Goal: Transaction & Acquisition: Purchase product/service

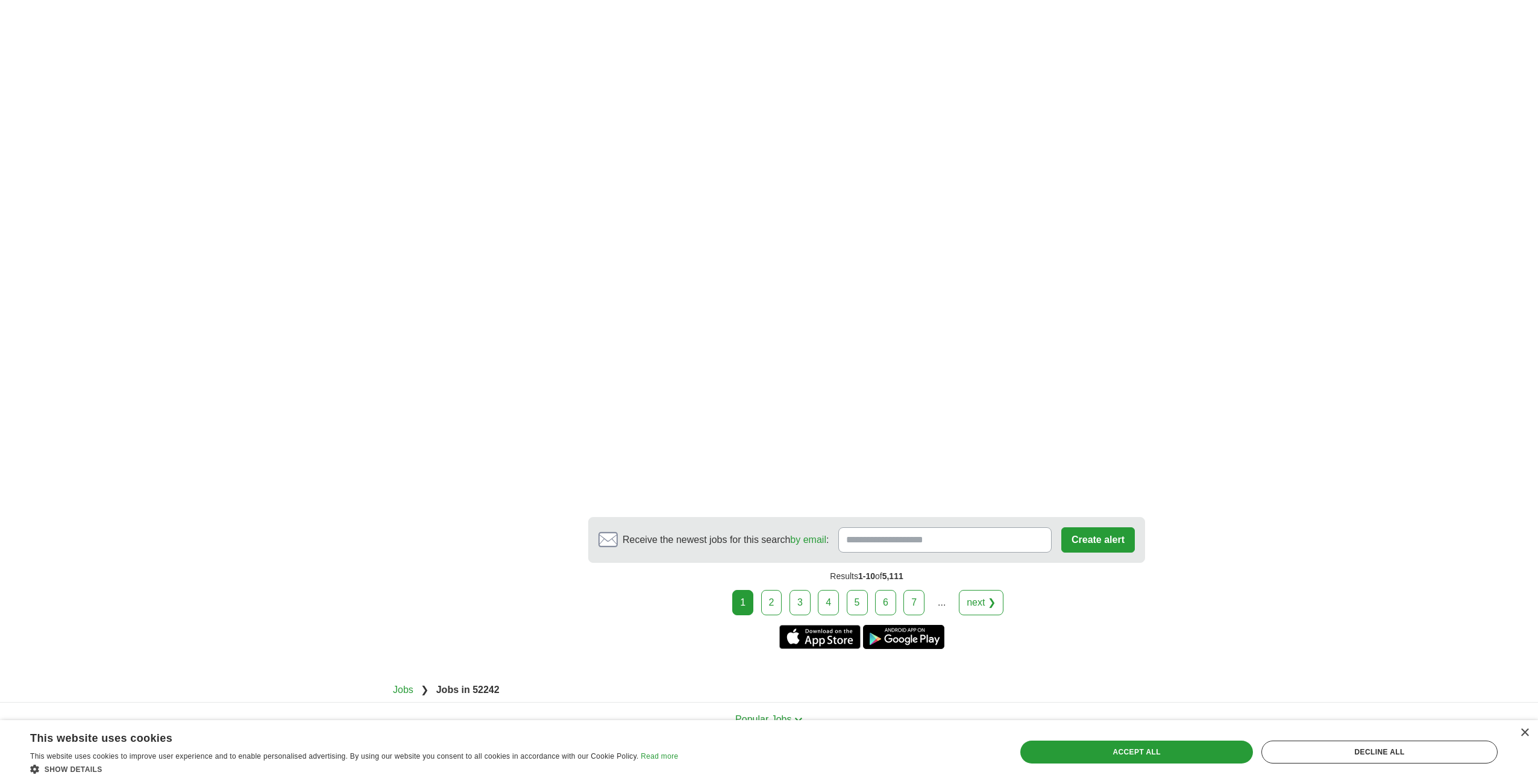
scroll to position [1777, 0]
click at [989, 592] on link "next ❯" at bounding box center [981, 597] width 44 height 25
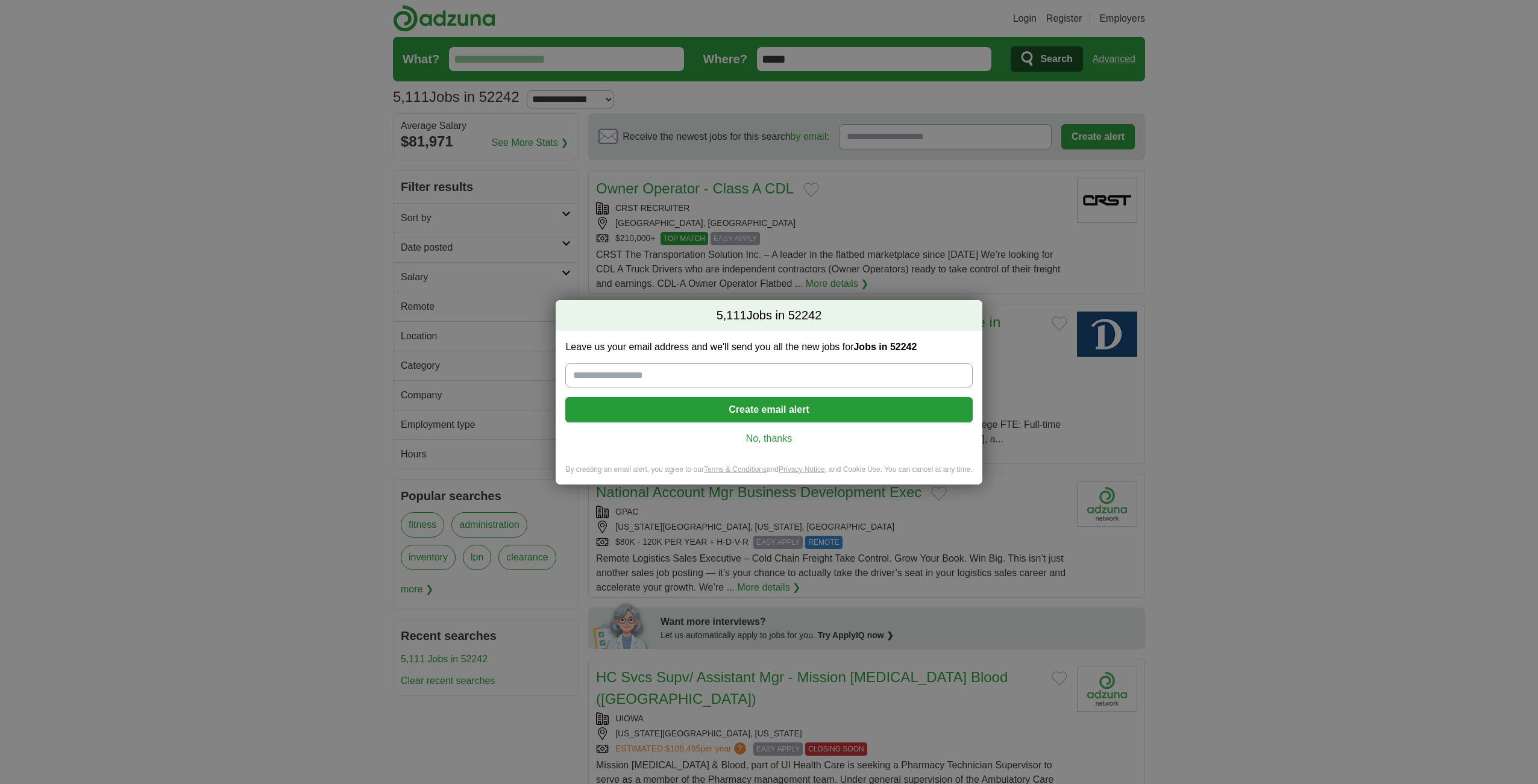
click at [755, 437] on link "No, thanks" at bounding box center [768, 438] width 388 height 13
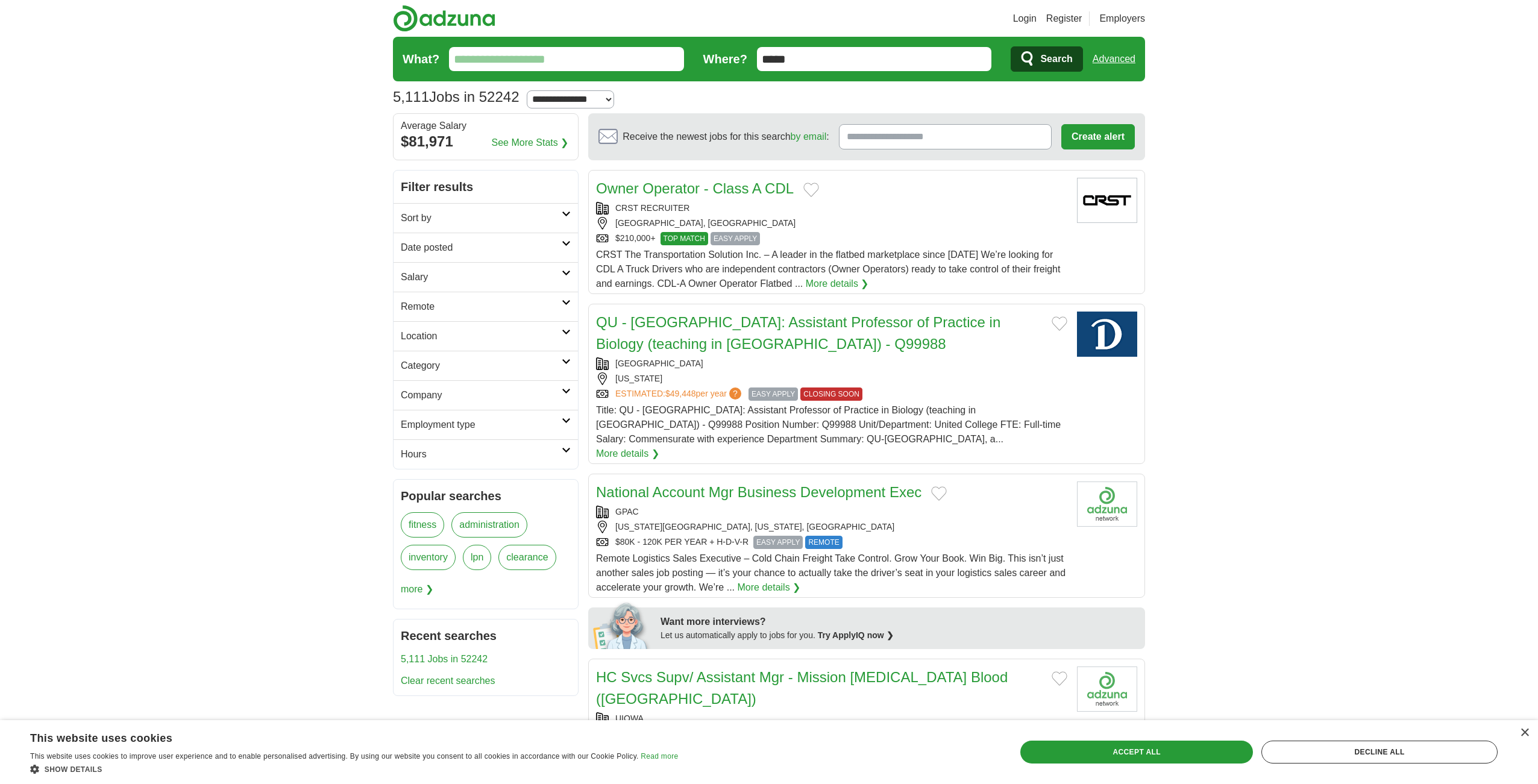
click at [616, 56] on input "What?" at bounding box center [566, 59] width 235 height 24
type input "****"
click at [1011, 46] on button "Search" at bounding box center [1046, 59] width 72 height 25
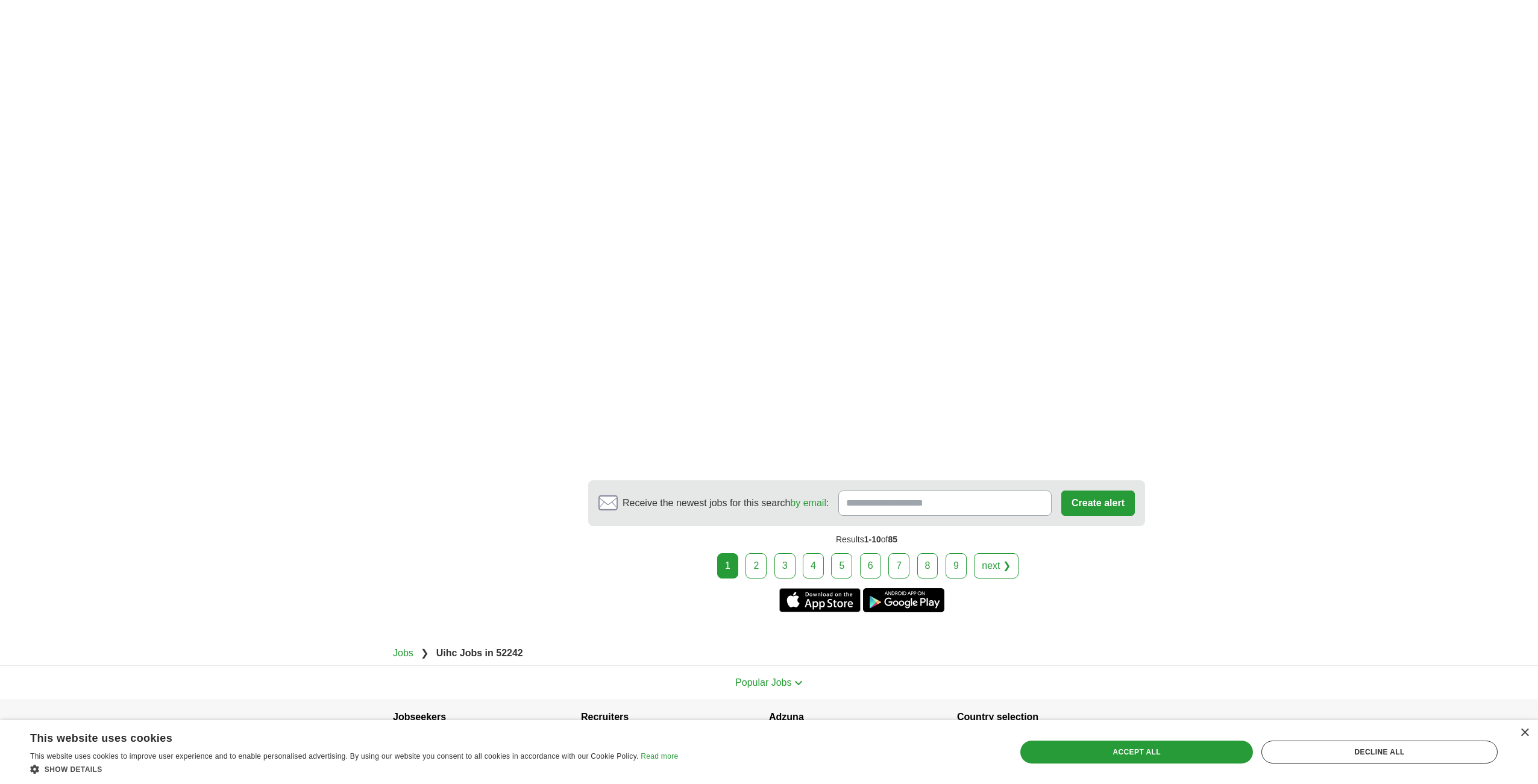
scroll to position [1660, 0]
click at [1004, 570] on link "next ❯" at bounding box center [996, 563] width 44 height 25
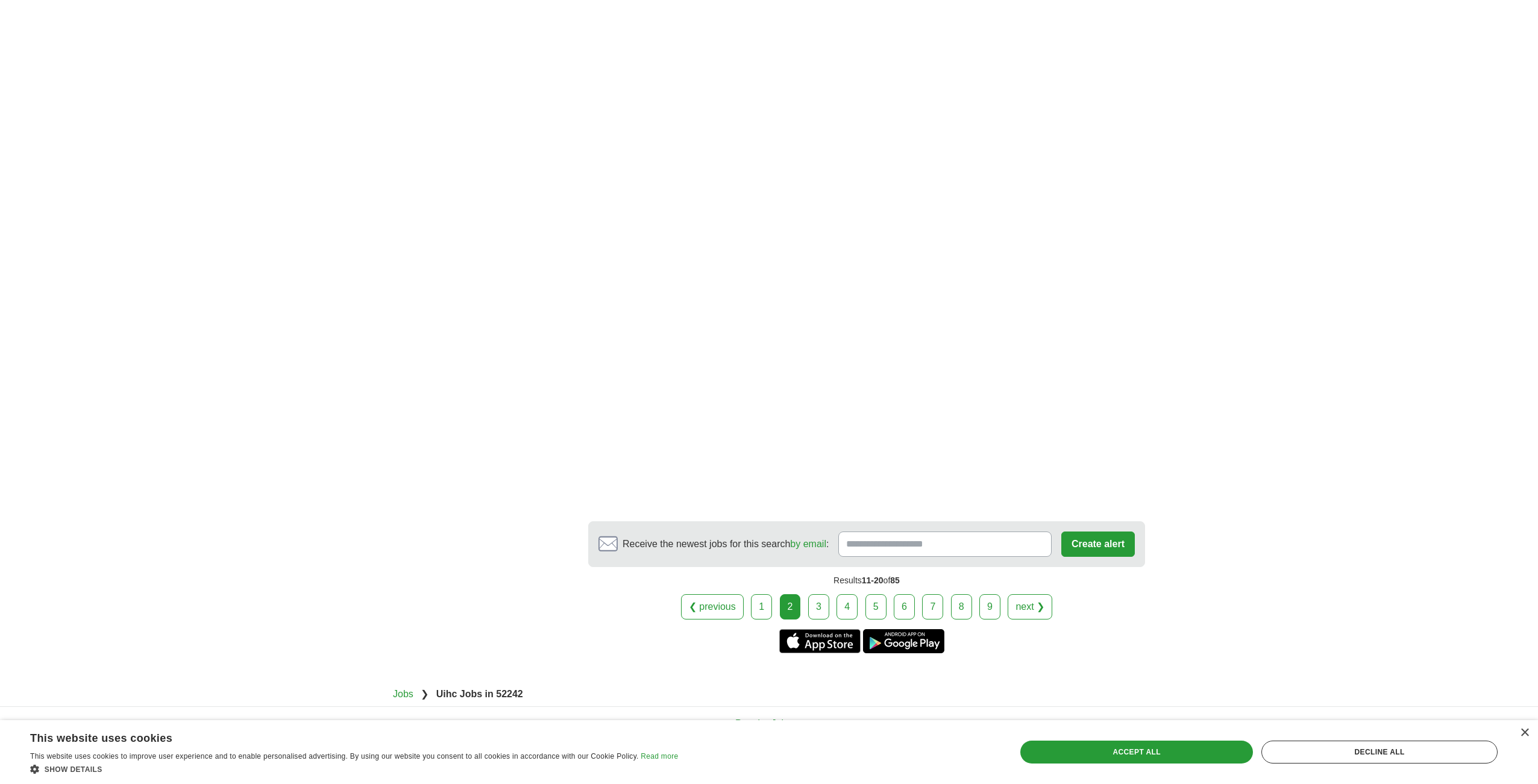
scroll to position [1743, 0]
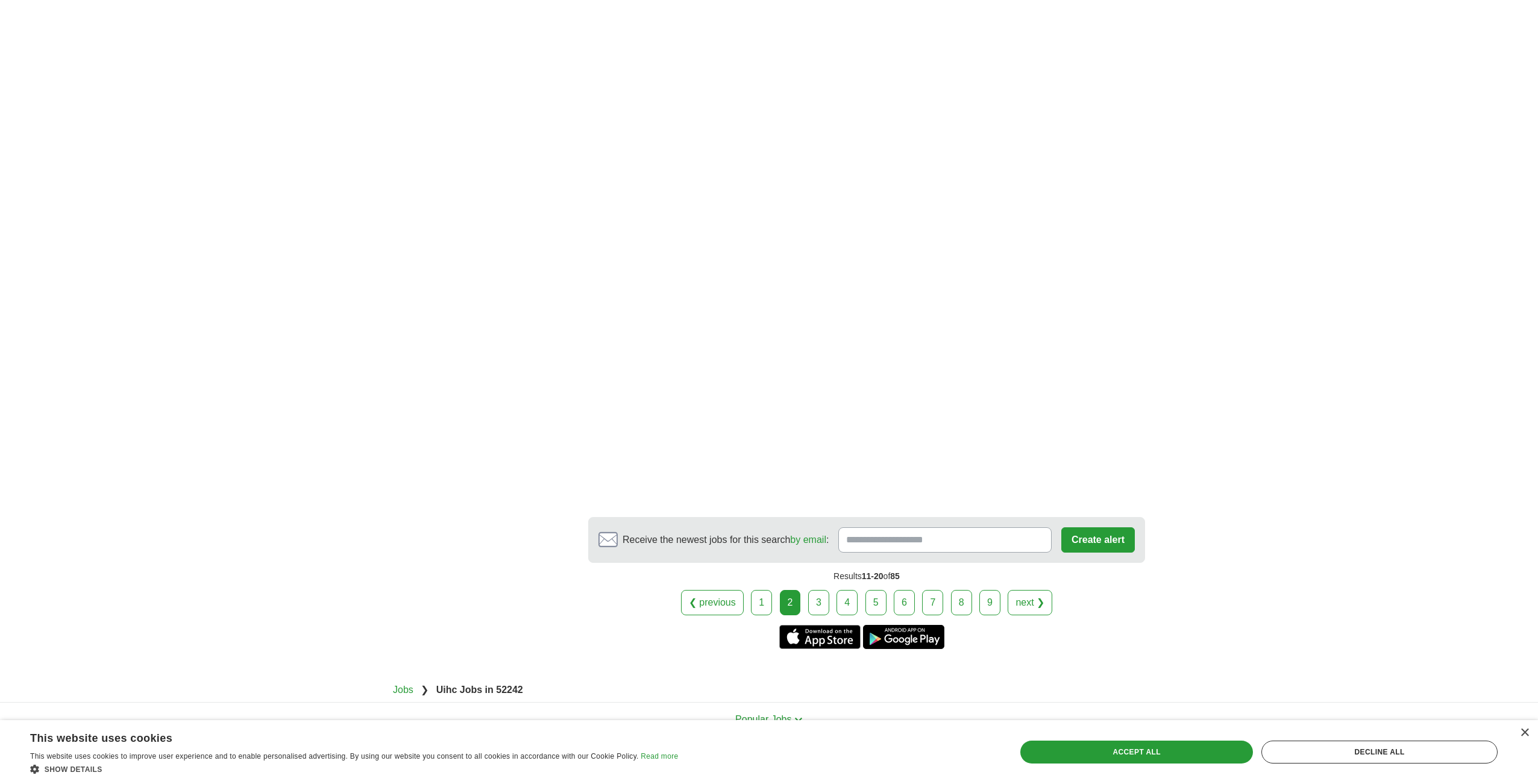
drag, startPoint x: 1032, startPoint y: 591, endPoint x: 1041, endPoint y: 591, distance: 9.0
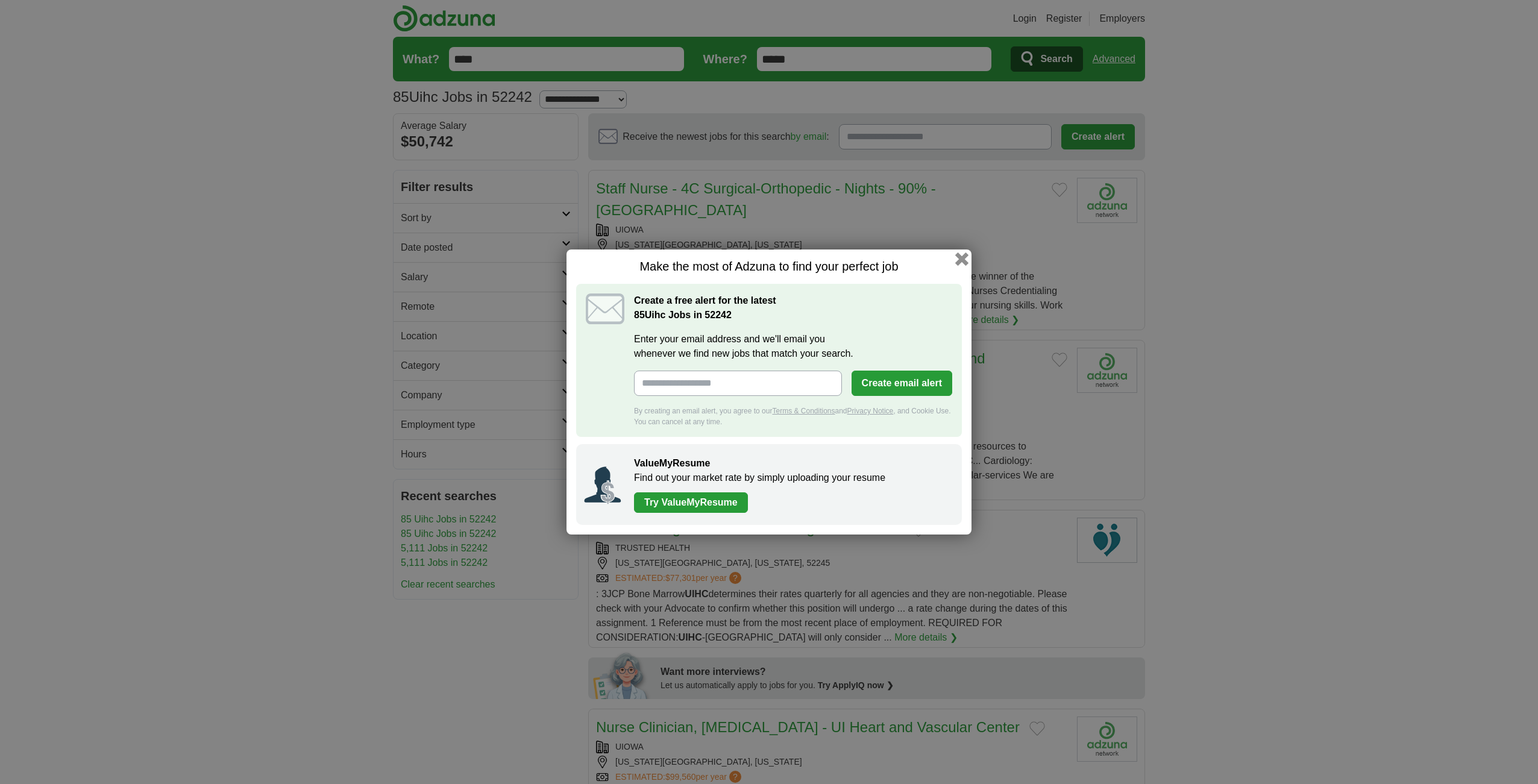
click at [963, 264] on button "button" at bounding box center [961, 259] width 13 height 13
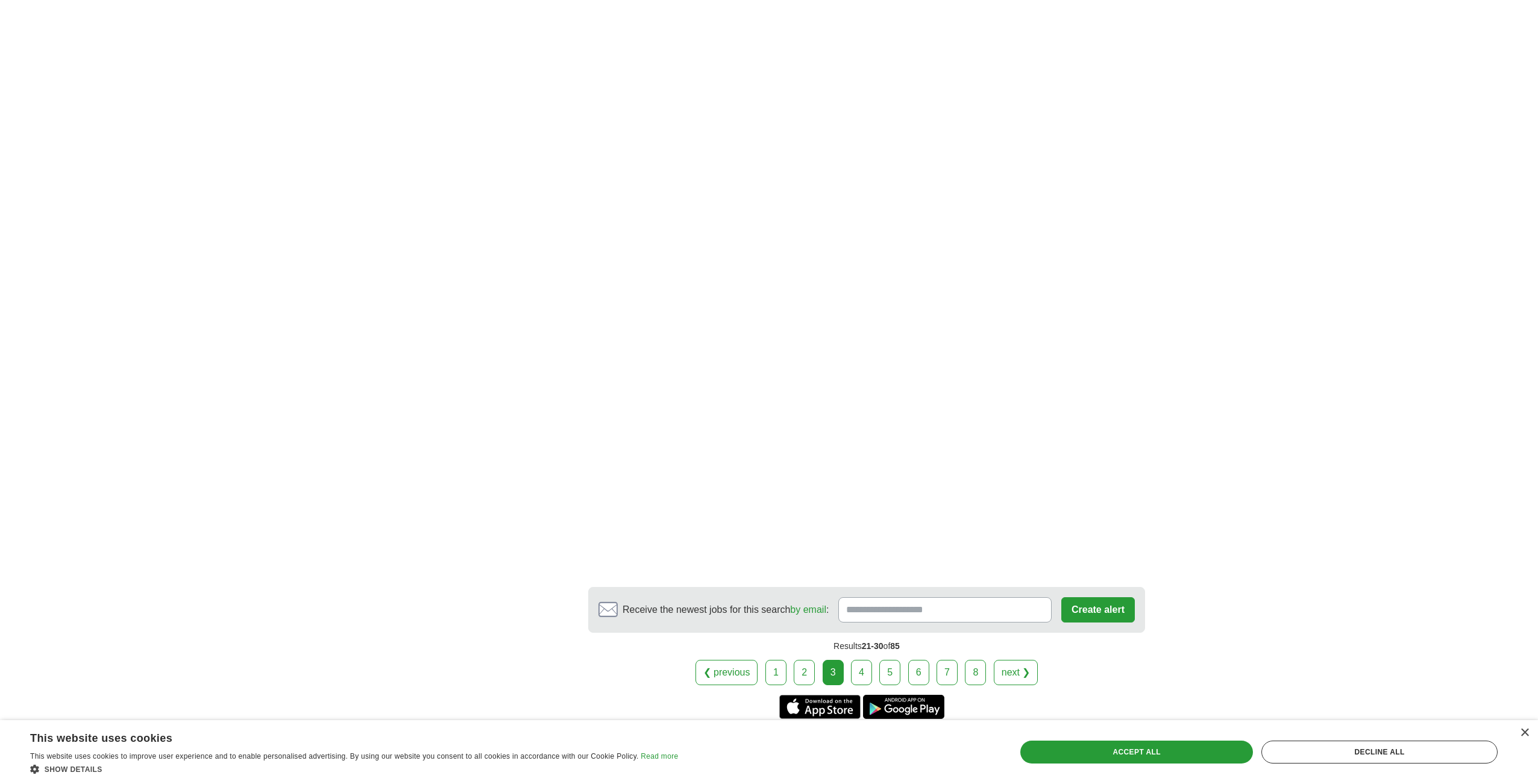
scroll to position [1862, 0]
click at [1021, 684] on link "next ❯" at bounding box center [1016, 671] width 44 height 25
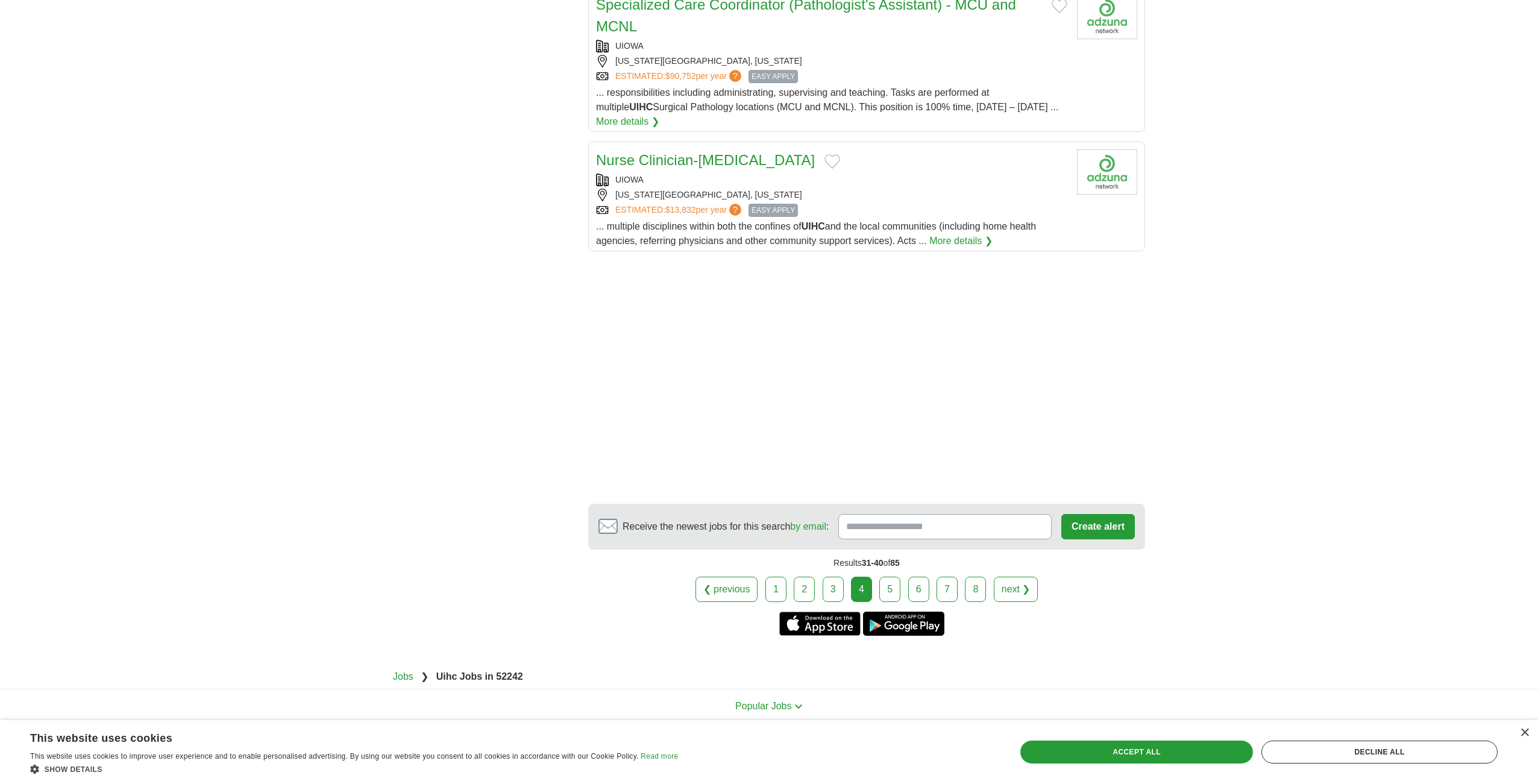
scroll to position [1445, 0]
click at [1028, 588] on link "next ❯" at bounding box center [1016, 586] width 44 height 25
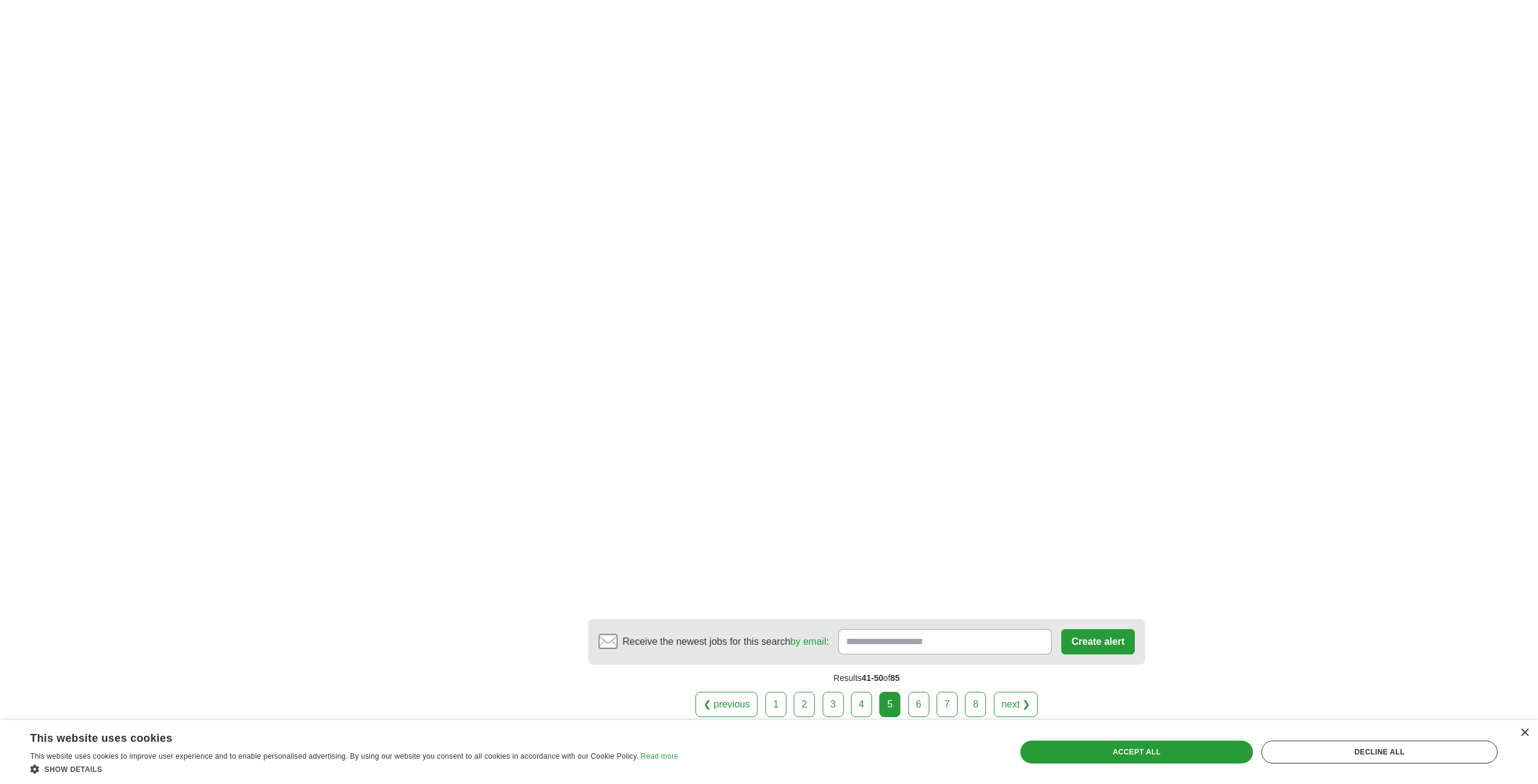
scroll to position [1803, 0]
click at [1017, 691] on link "next ❯" at bounding box center [1016, 703] width 44 height 25
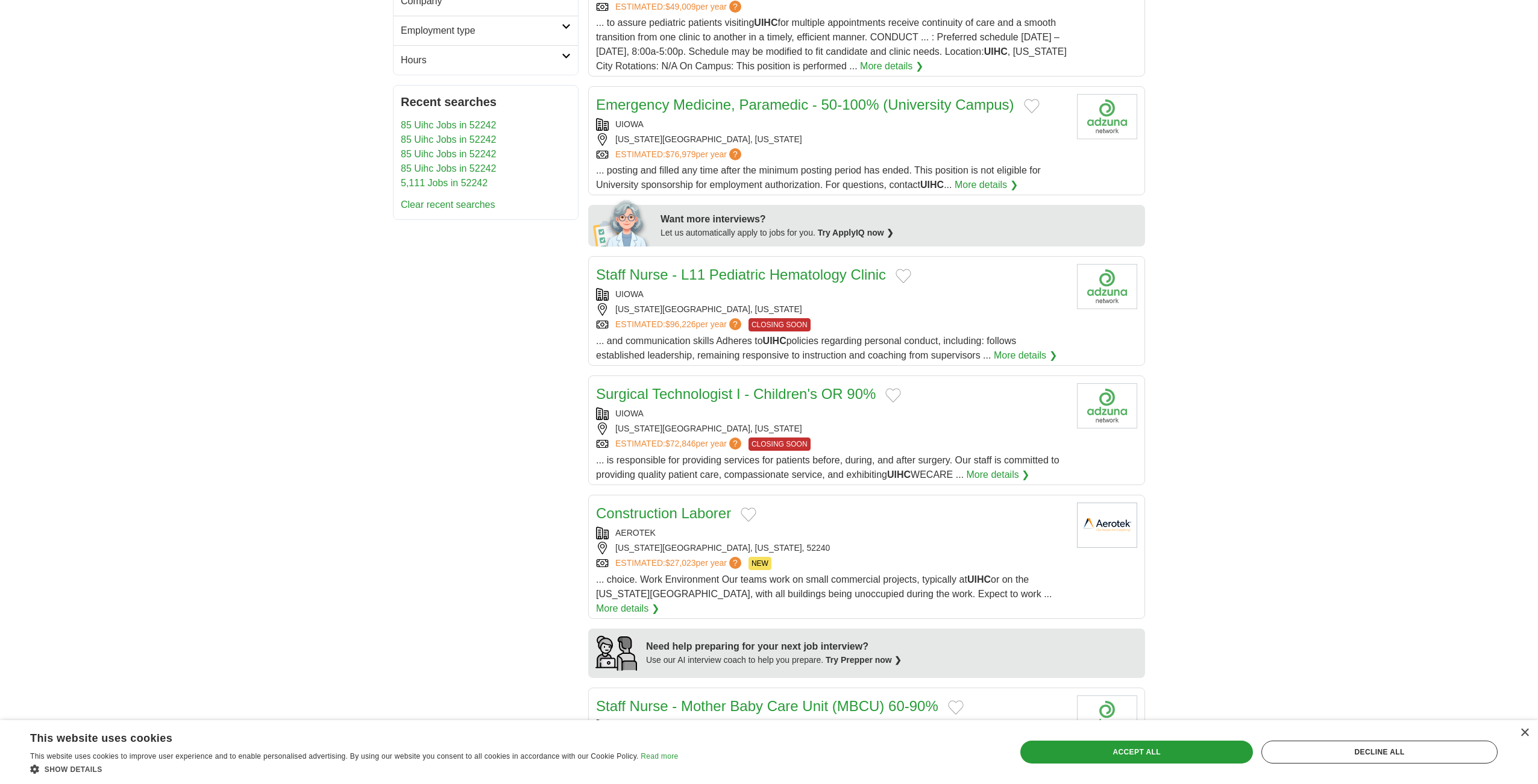
scroll to position [389, 0]
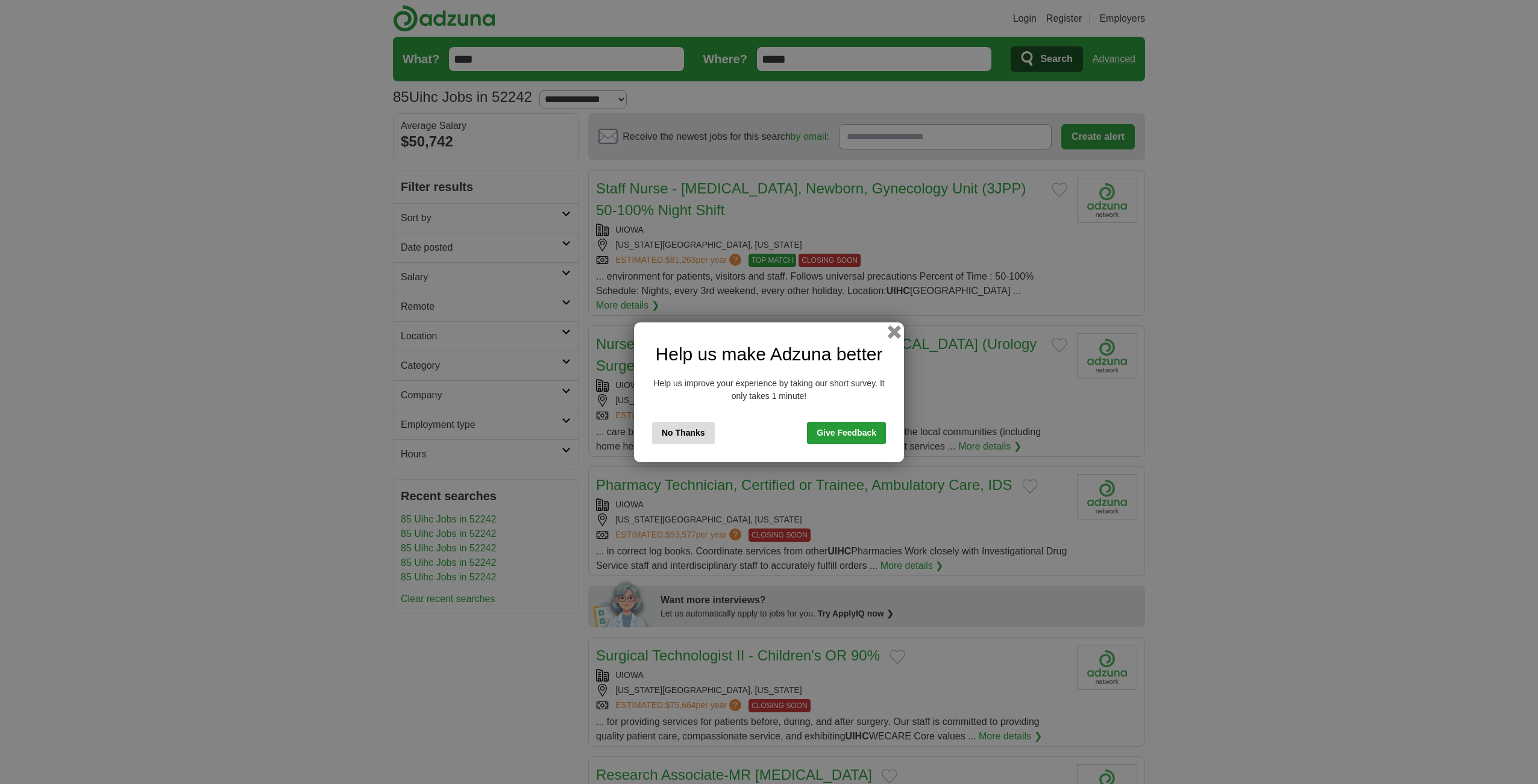
click at [895, 334] on button "button" at bounding box center [894, 331] width 13 height 13
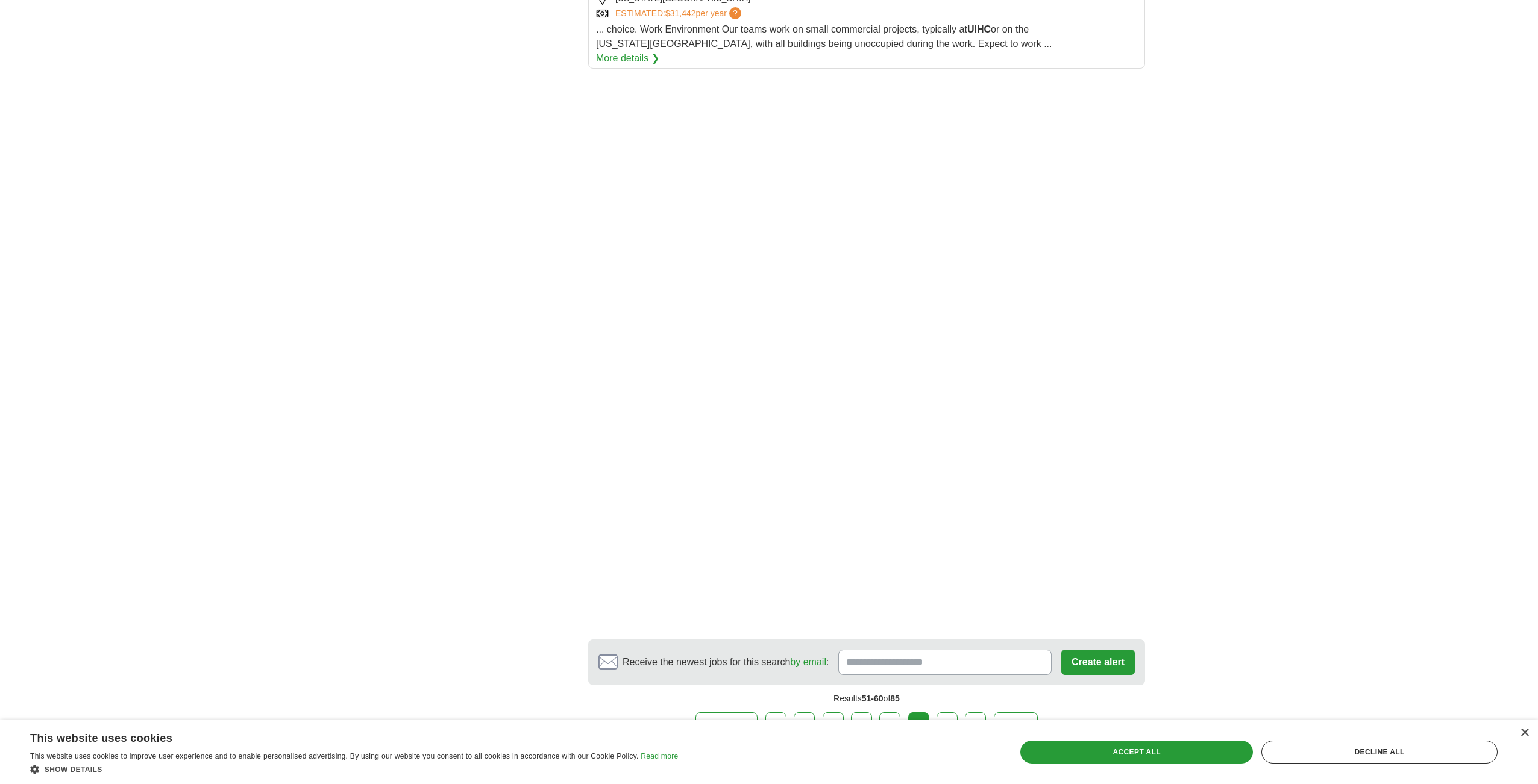
scroll to position [1531, 0]
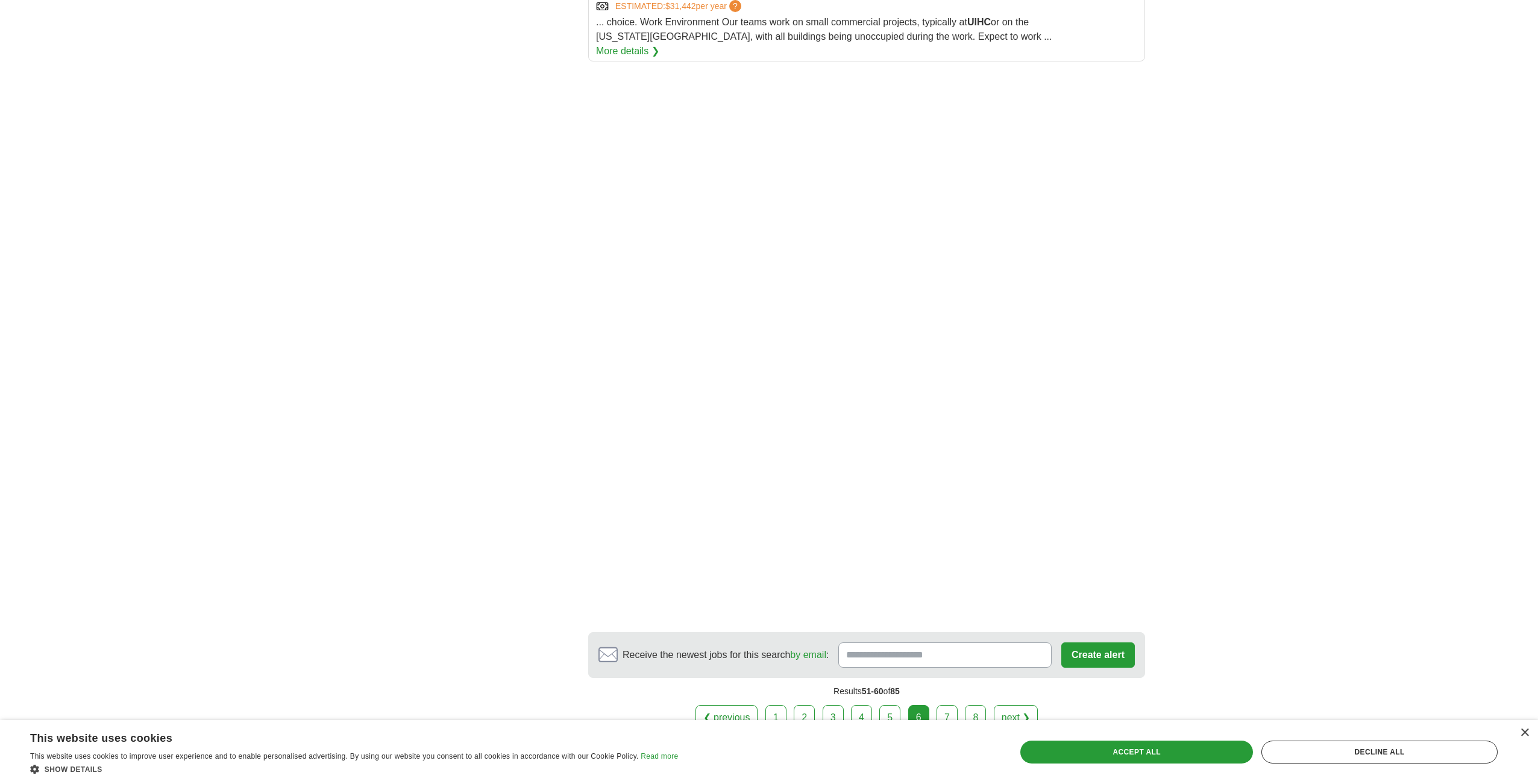
click at [1006, 705] on link "next ❯" at bounding box center [1016, 718] width 44 height 25
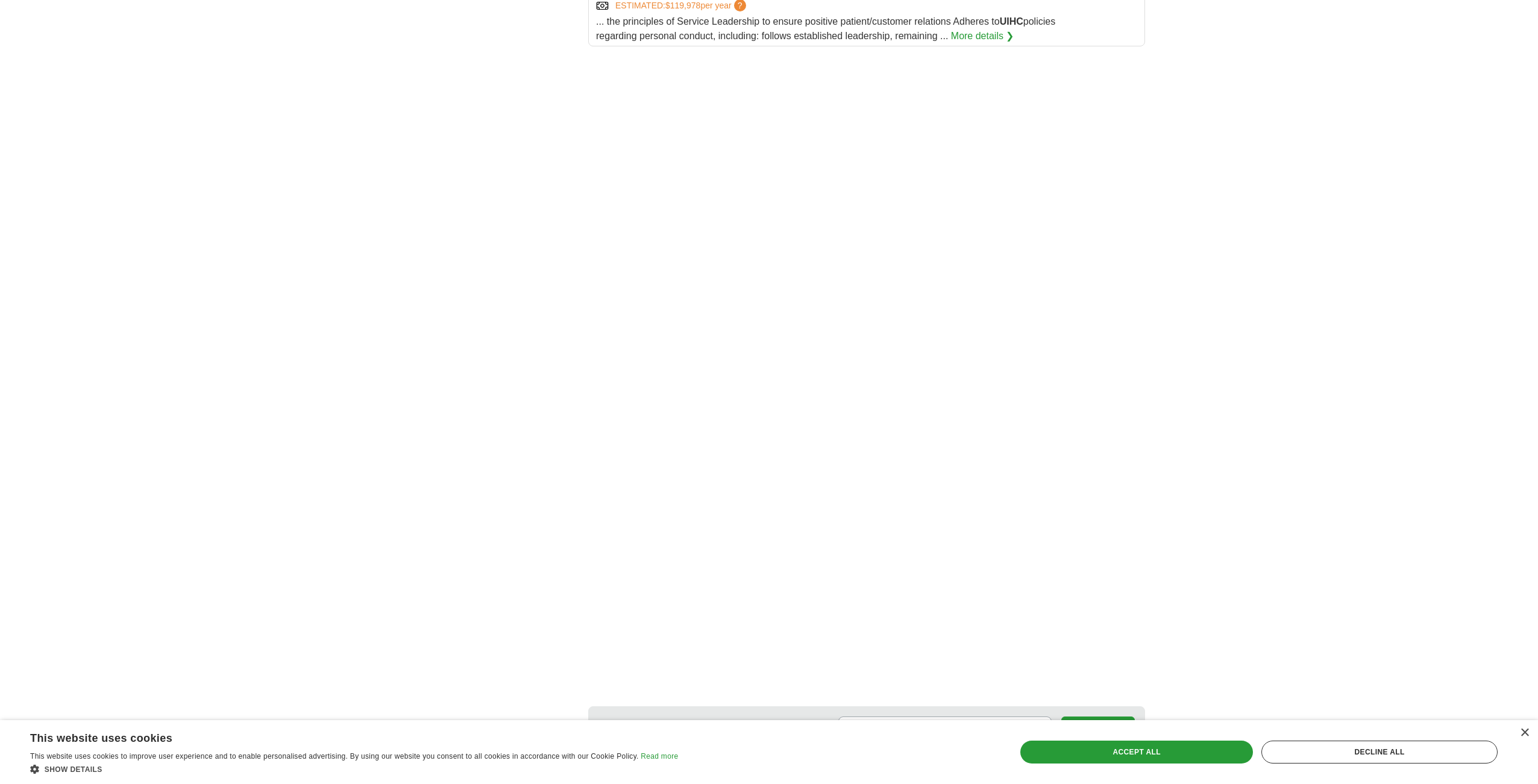
scroll to position [1596, 0]
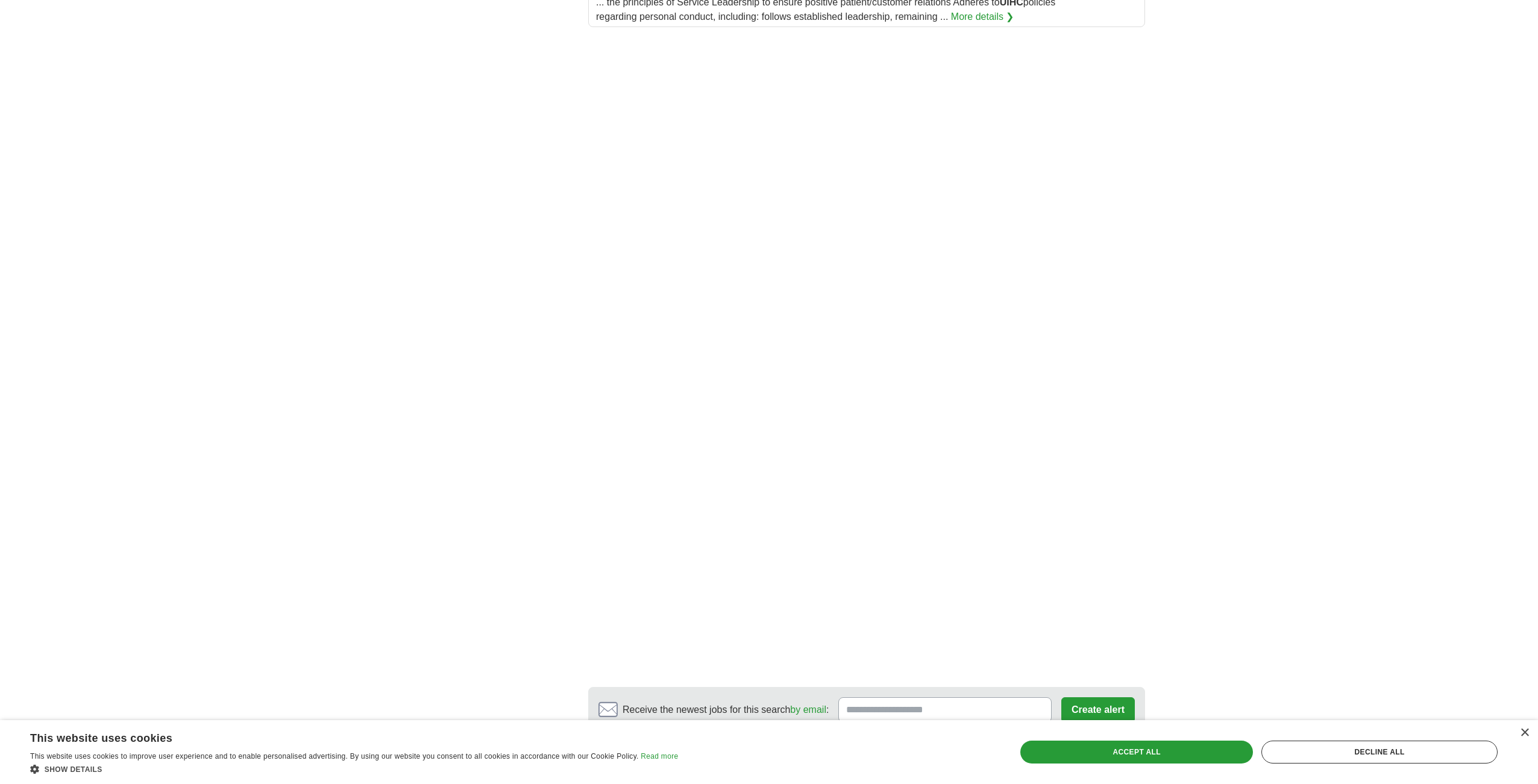
click at [1009, 760] on link "next ❯" at bounding box center [1016, 773] width 44 height 25
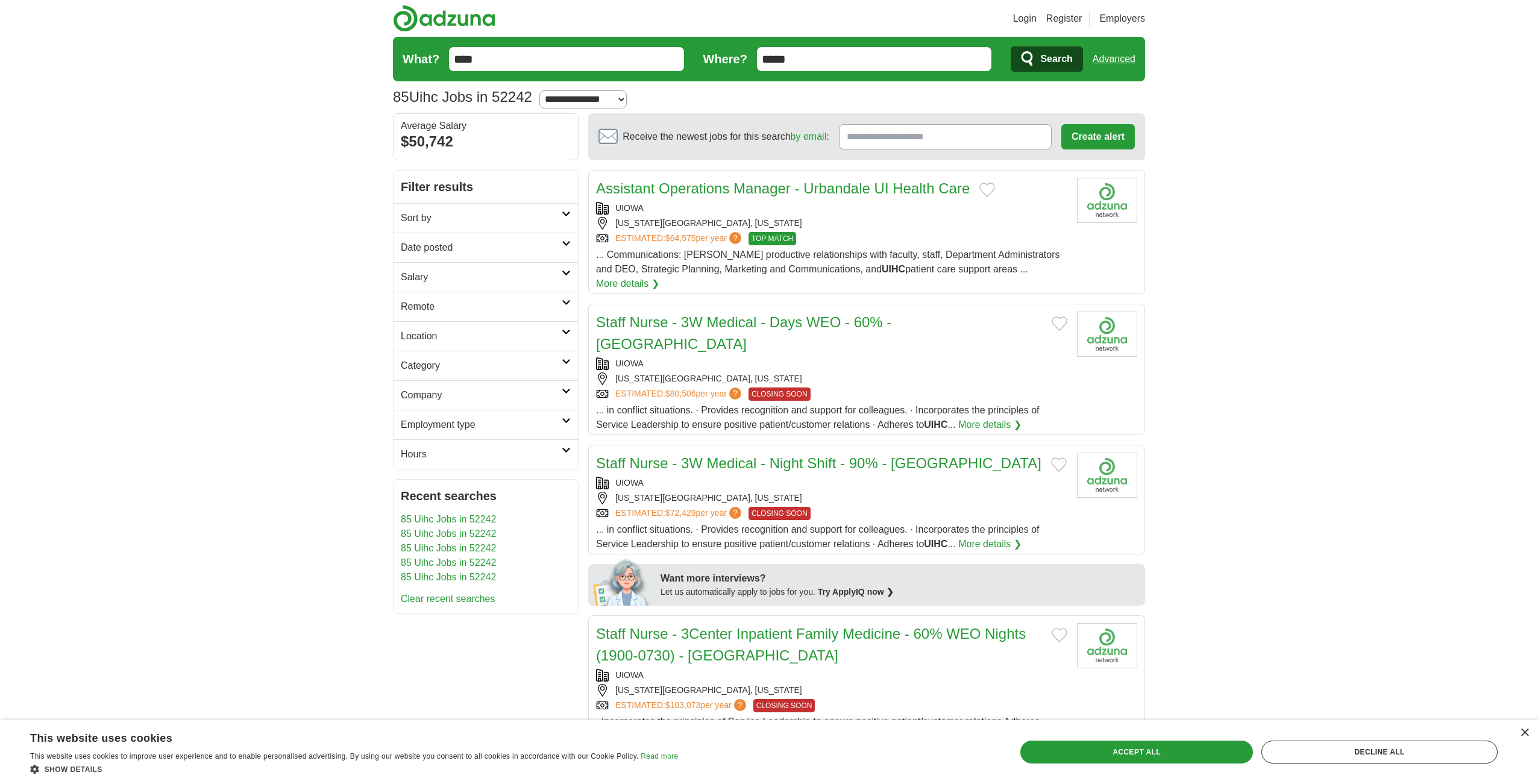
drag, startPoint x: 539, startPoint y: 63, endPoint x: 440, endPoint y: 57, distance: 99.2
click at [440, 57] on form "What? **** Where? ***** Search Advanced" at bounding box center [769, 59] width 752 height 44
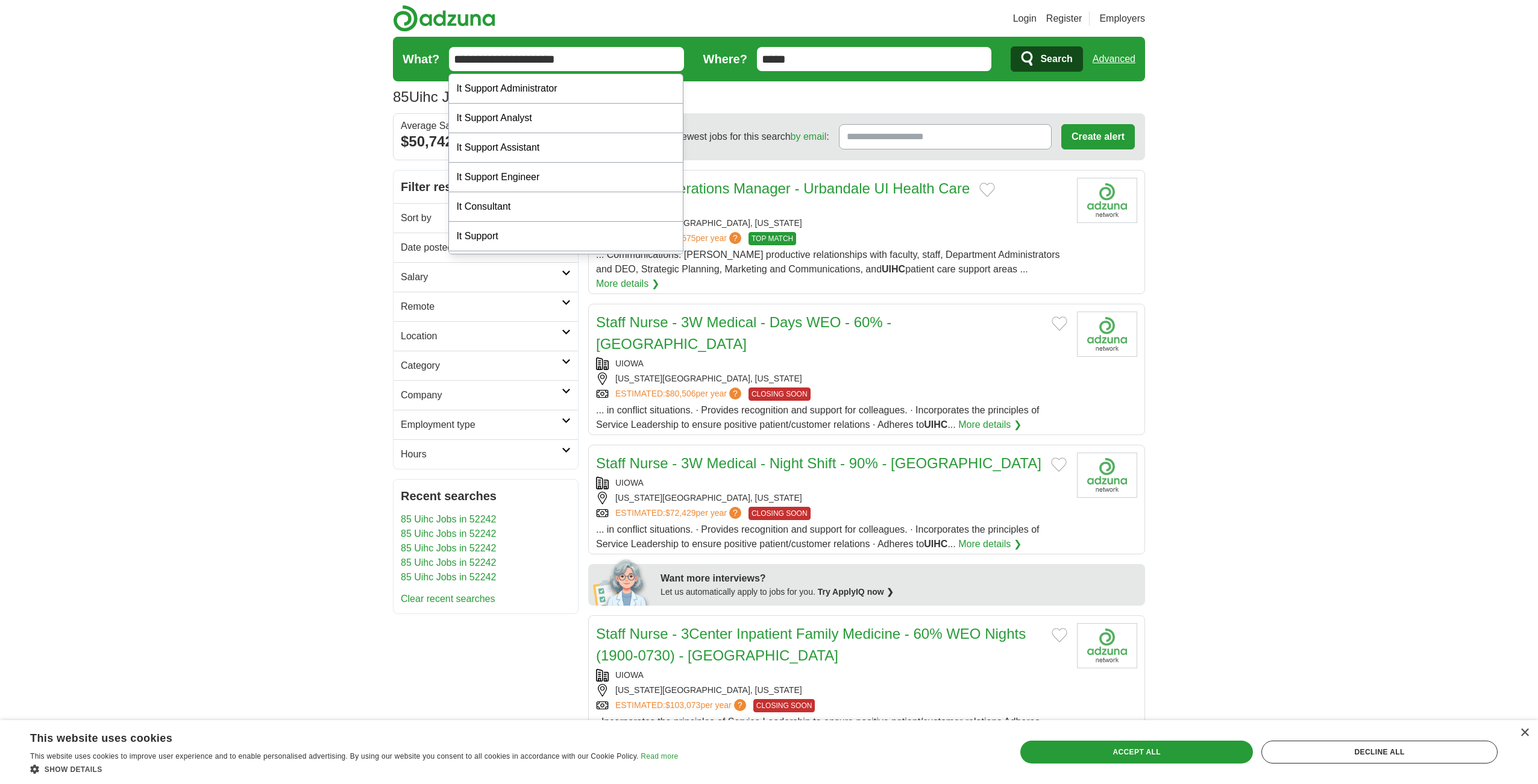
type input "**********"
click at [1011, 46] on button "Search" at bounding box center [1046, 59] width 72 height 25
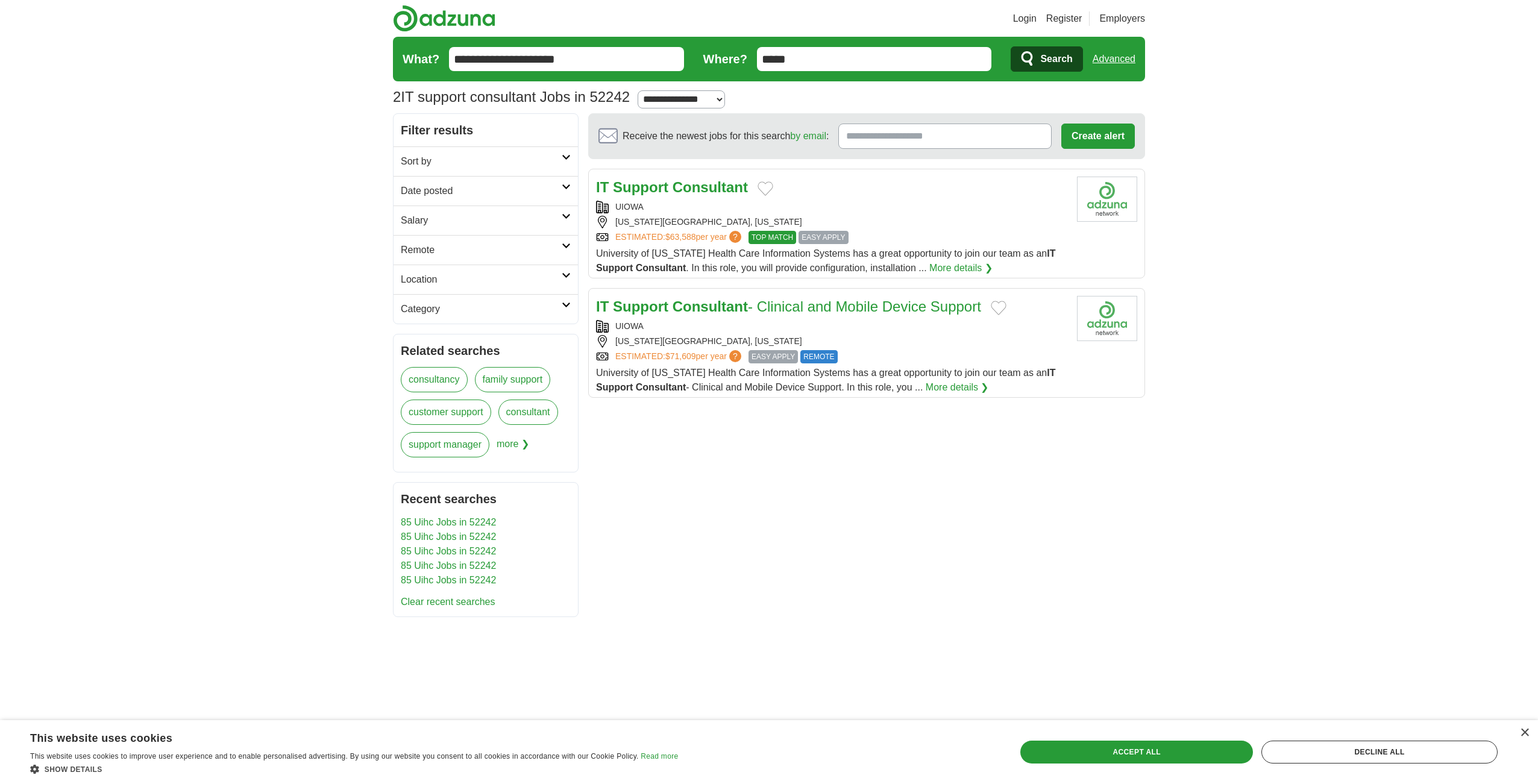
click at [737, 356] on span "?" at bounding box center [735, 356] width 12 height 12
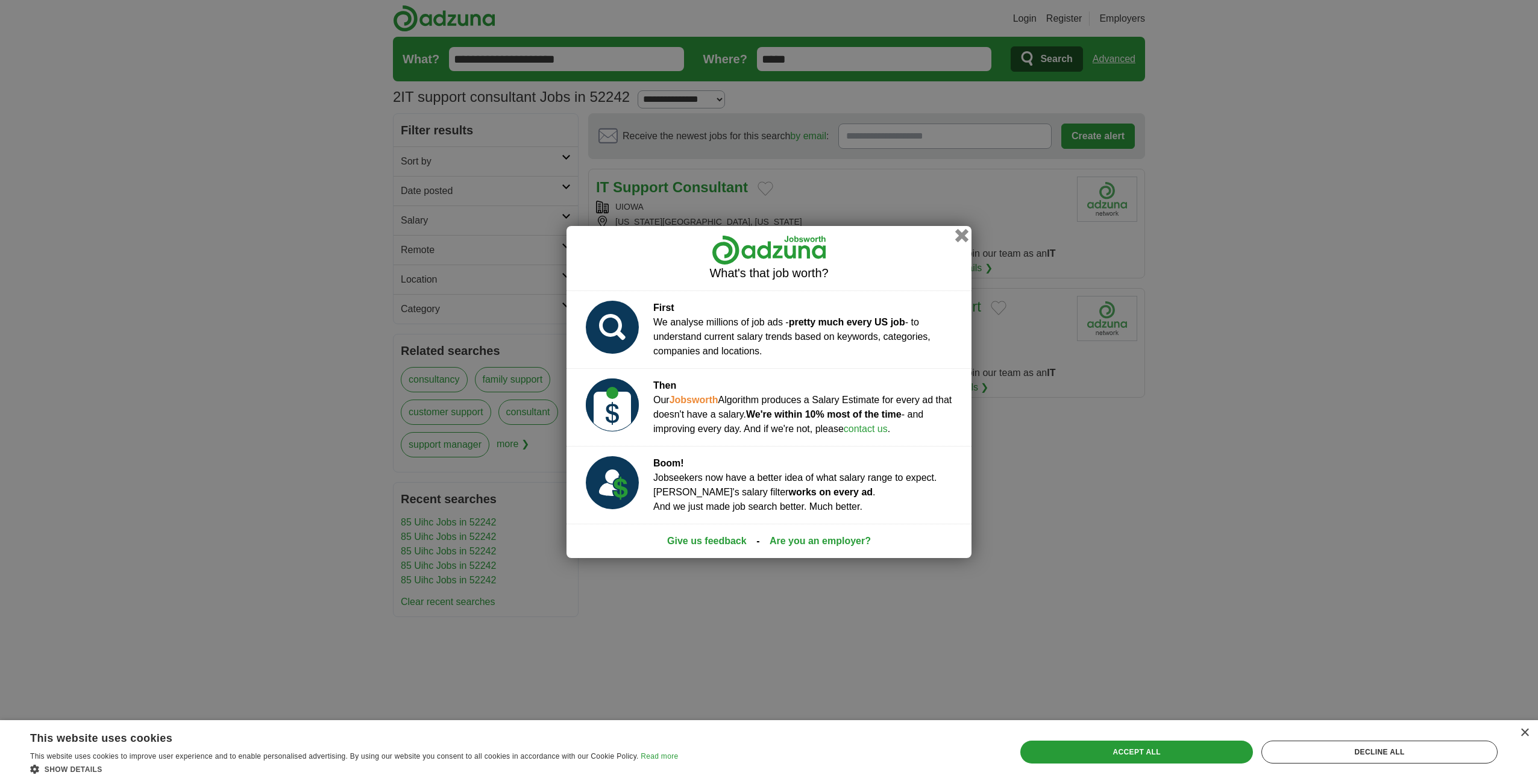
click at [959, 235] on button "button" at bounding box center [961, 235] width 13 height 13
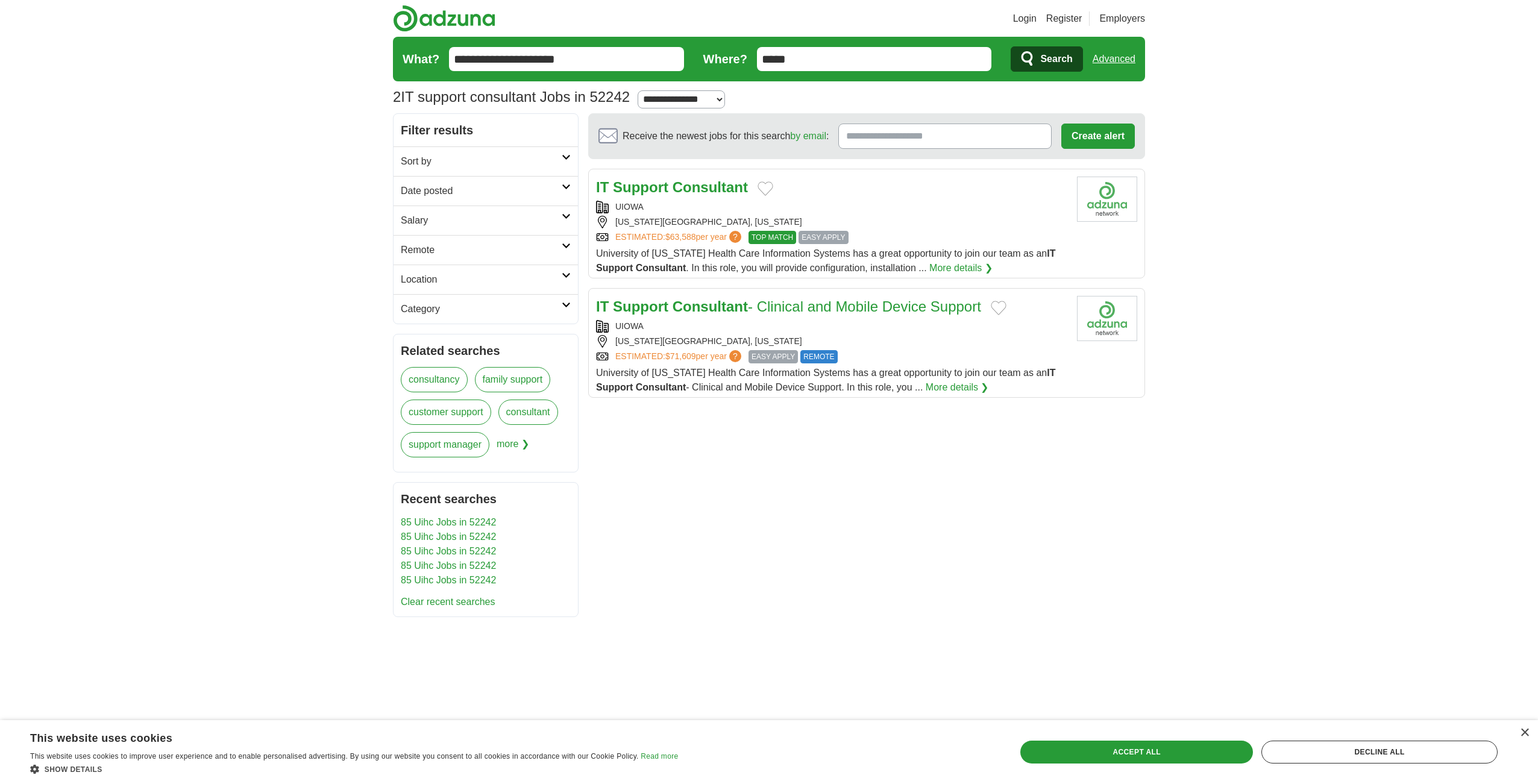
click at [706, 239] on link "ESTIMATED: $63,588 per year ?" at bounding box center [679, 237] width 128 height 13
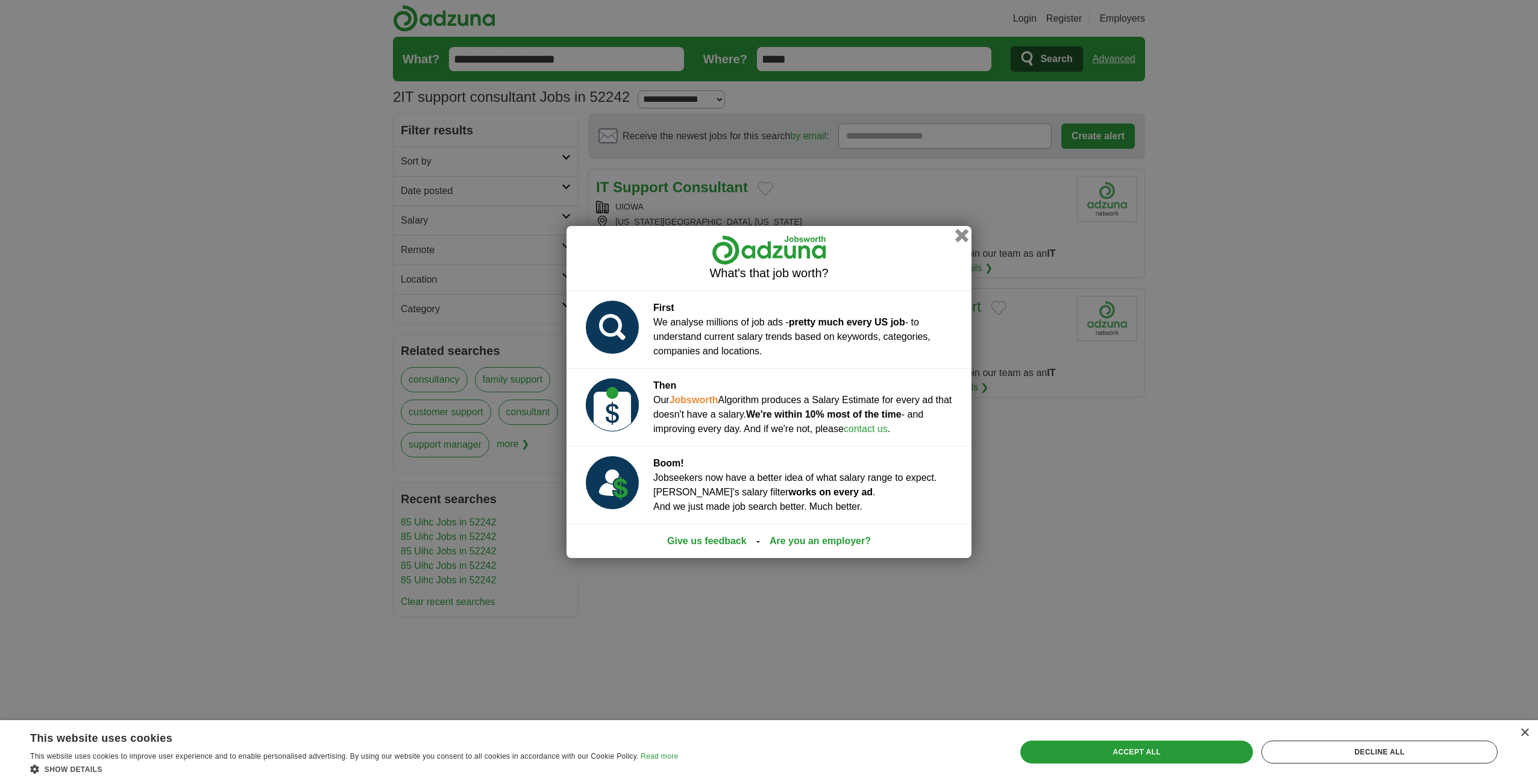
click at [957, 233] on button "button" at bounding box center [961, 235] width 13 height 13
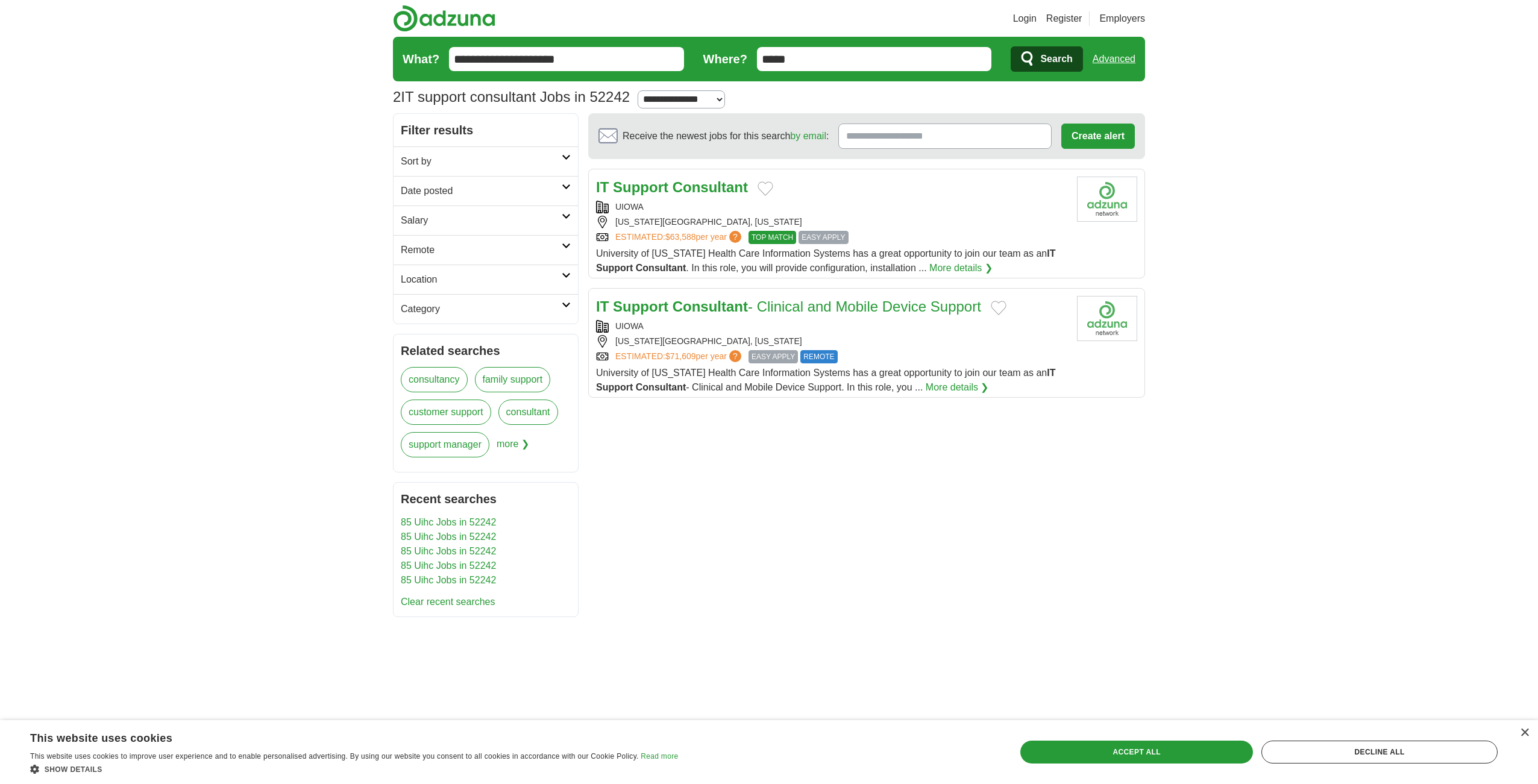
click at [678, 190] on strong "Consultant" at bounding box center [710, 187] width 75 height 16
